Goal: Task Accomplishment & Management: Manage account settings

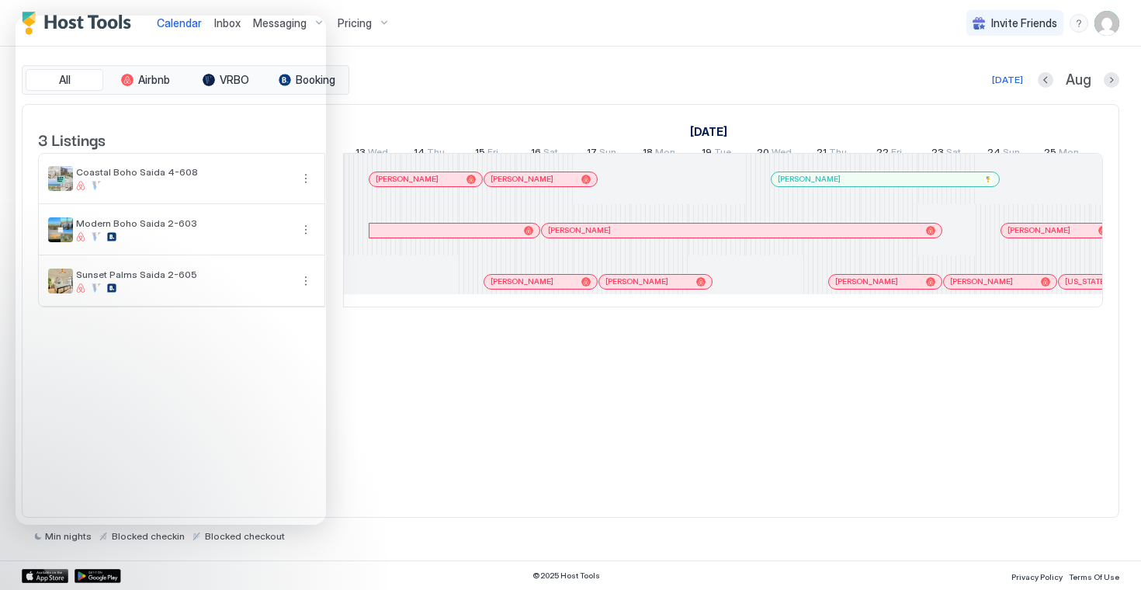
scroll to position [0, 862]
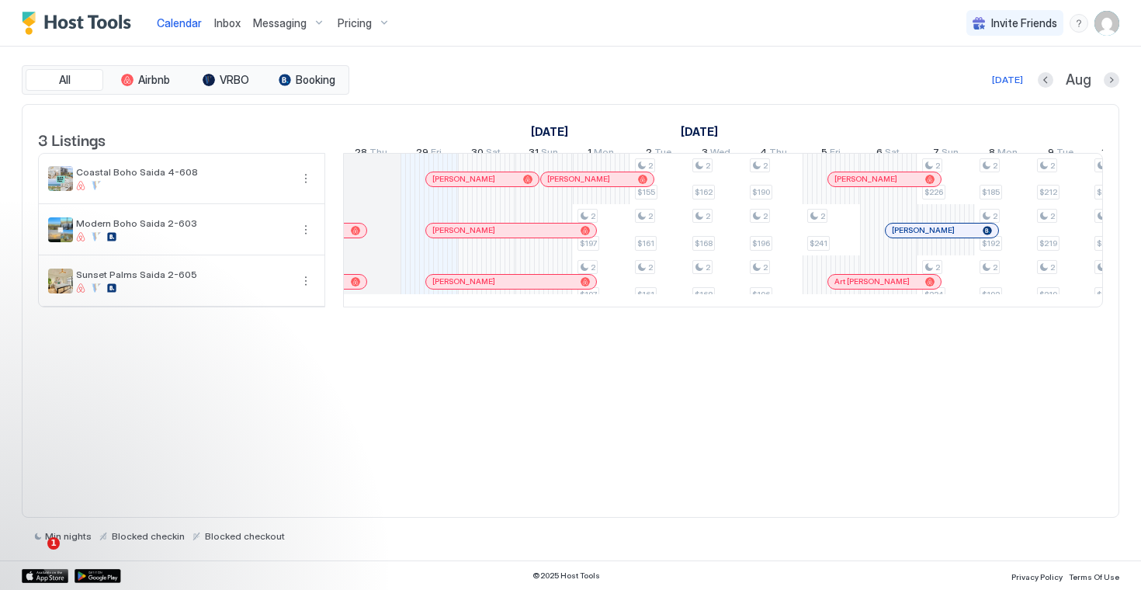
click at [1111, 29] on img "User profile" at bounding box center [1106, 23] width 25 height 25
click at [987, 91] on div "Settings" at bounding box center [1019, 87] width 197 height 27
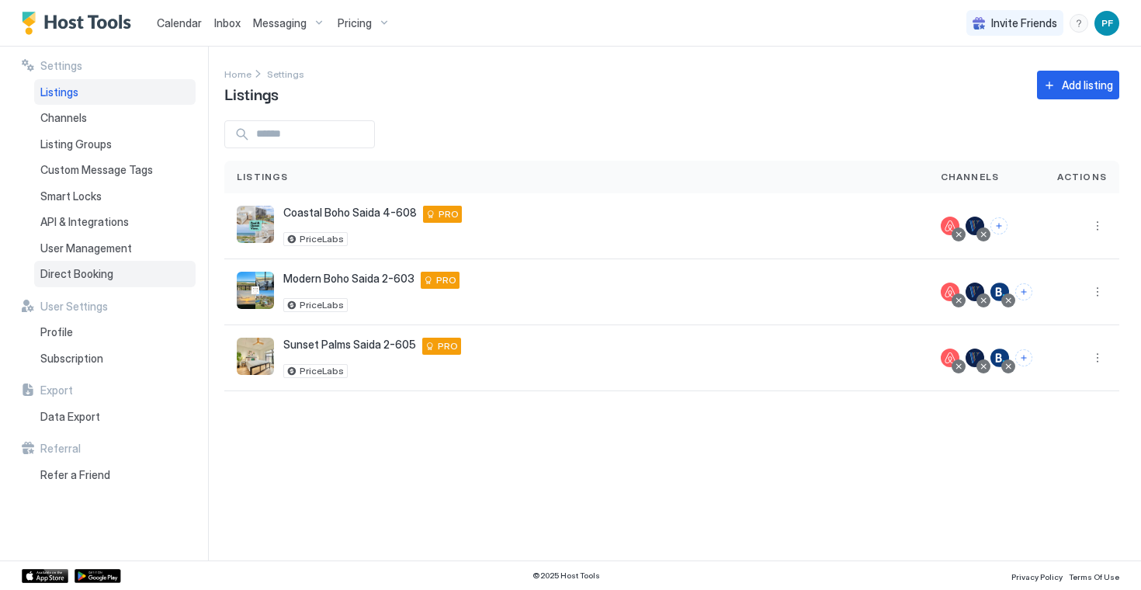
click at [114, 270] on div "Direct Booking" at bounding box center [114, 274] width 161 height 26
